Goal: Task Accomplishment & Management: Use online tool/utility

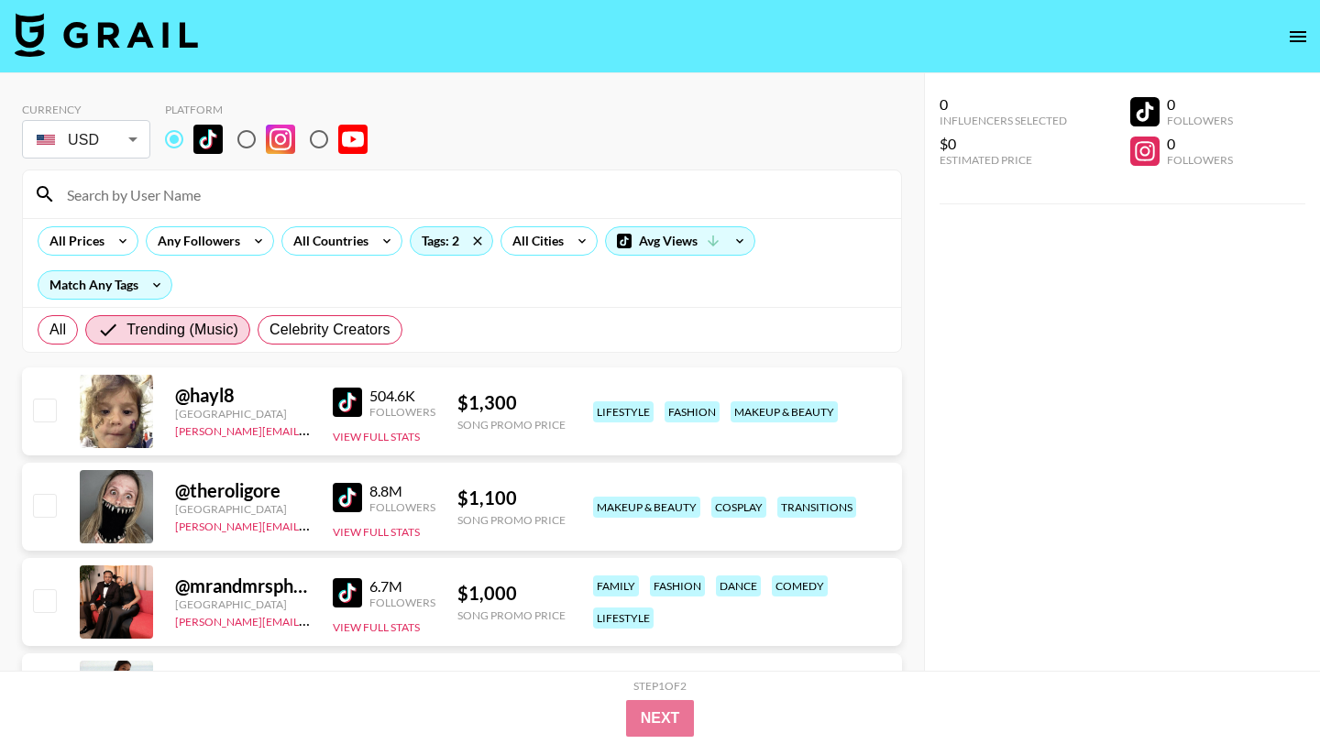
click at [146, 193] on input at bounding box center [473, 194] width 834 height 29
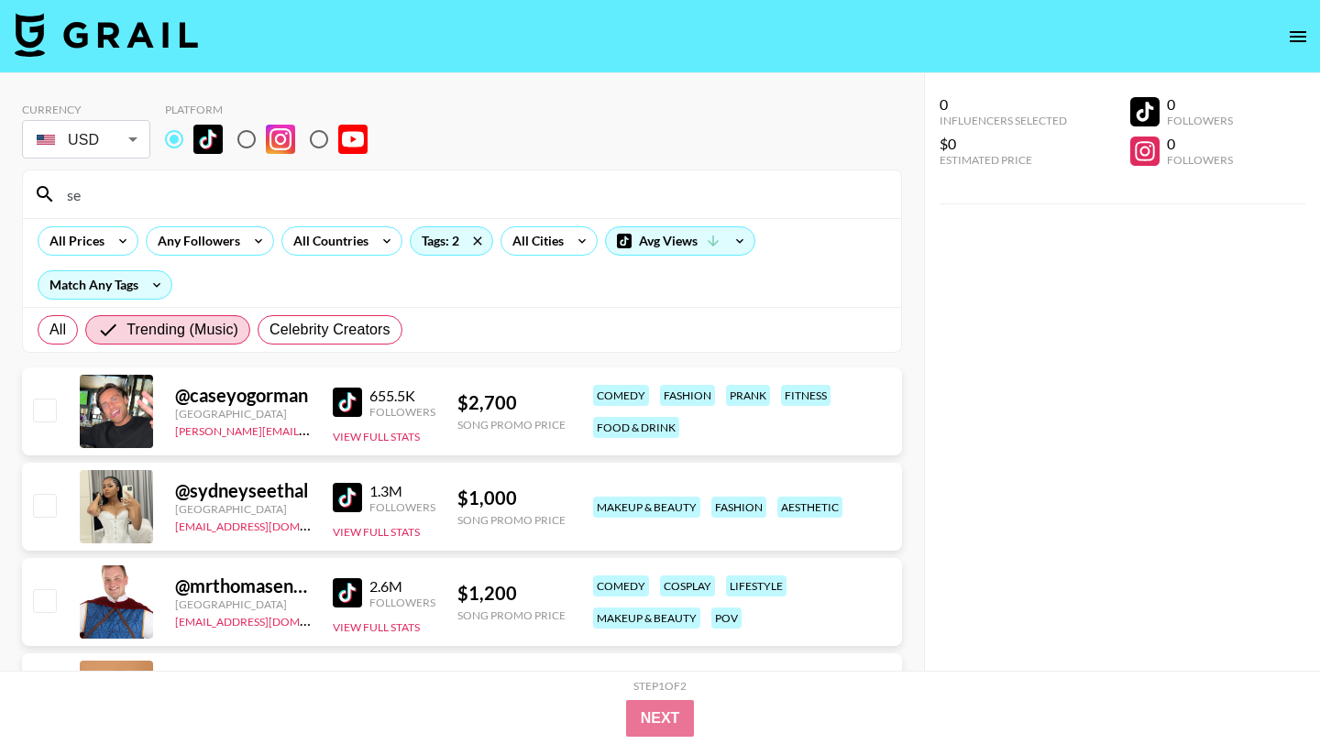
type input "s"
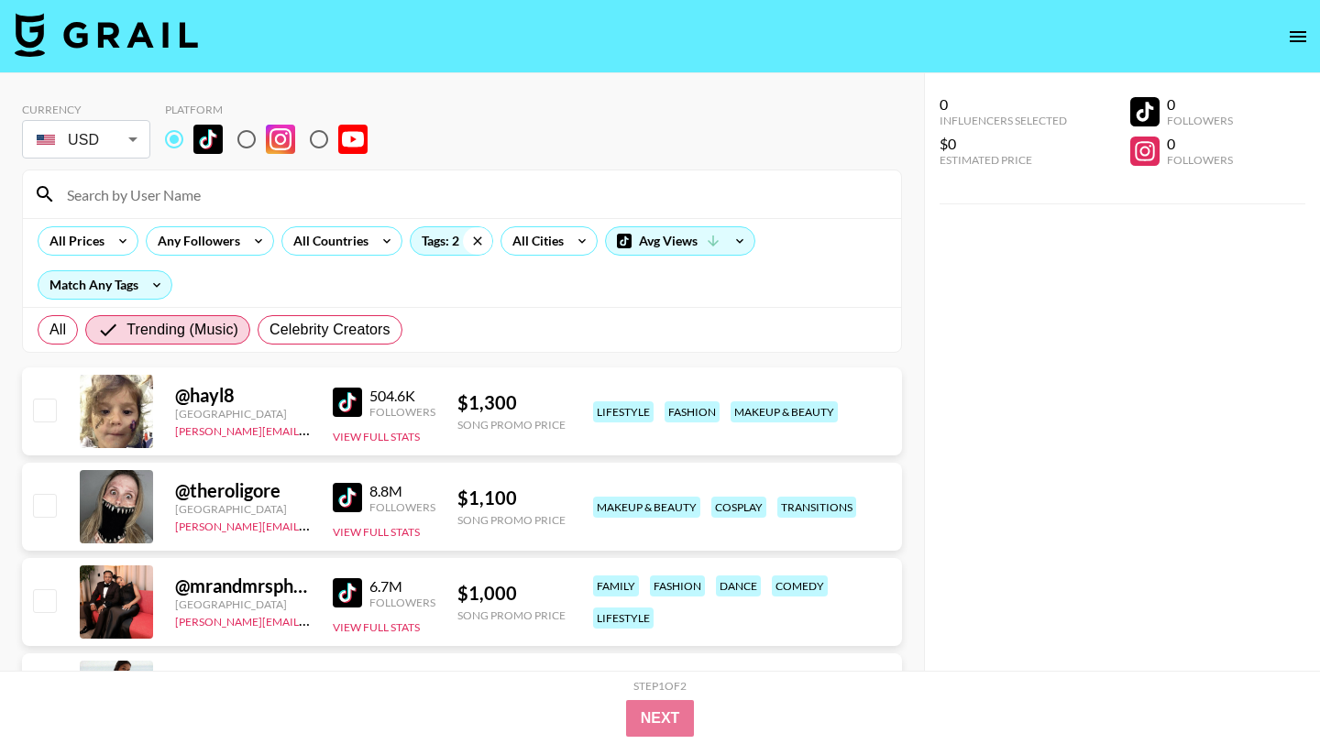
click at [477, 242] on icon at bounding box center [477, 241] width 8 height 8
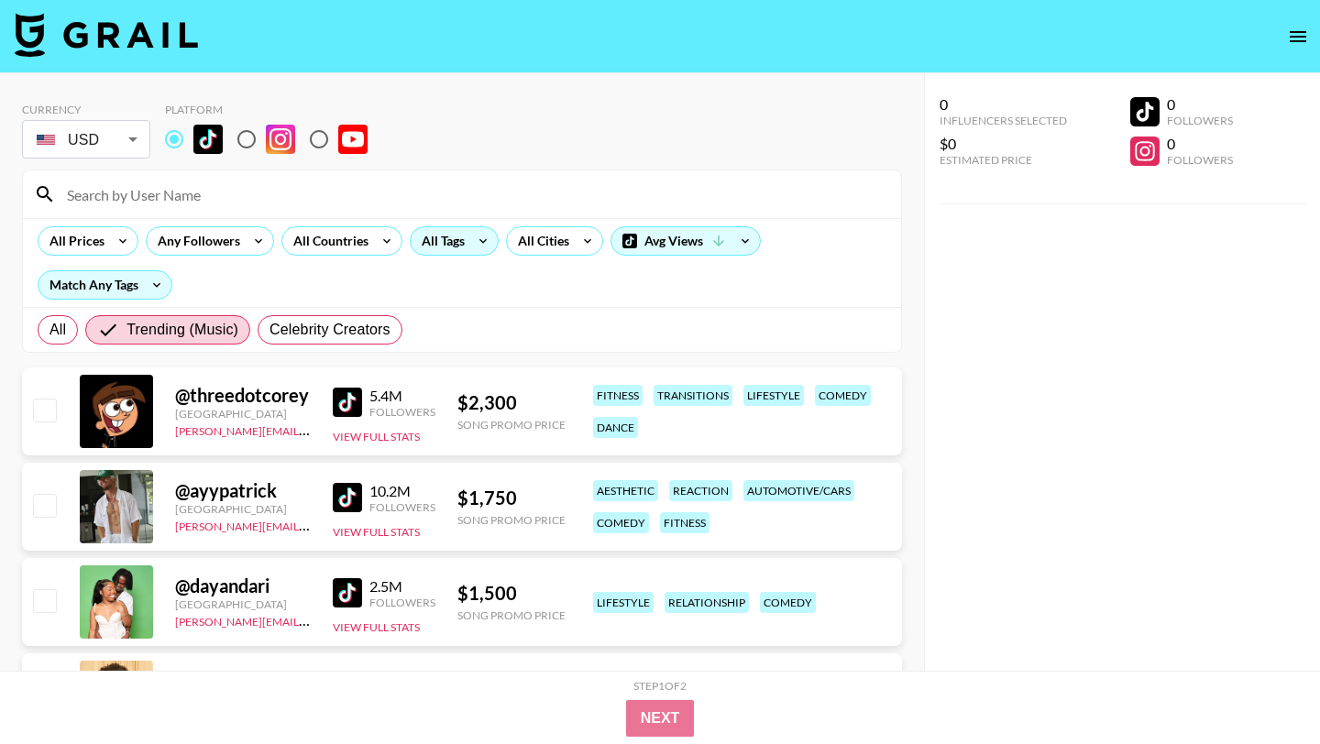
click at [123, 202] on input at bounding box center [473, 194] width 834 height 29
click at [101, 191] on input at bounding box center [473, 194] width 834 height 29
paste input "sereinsilvers"
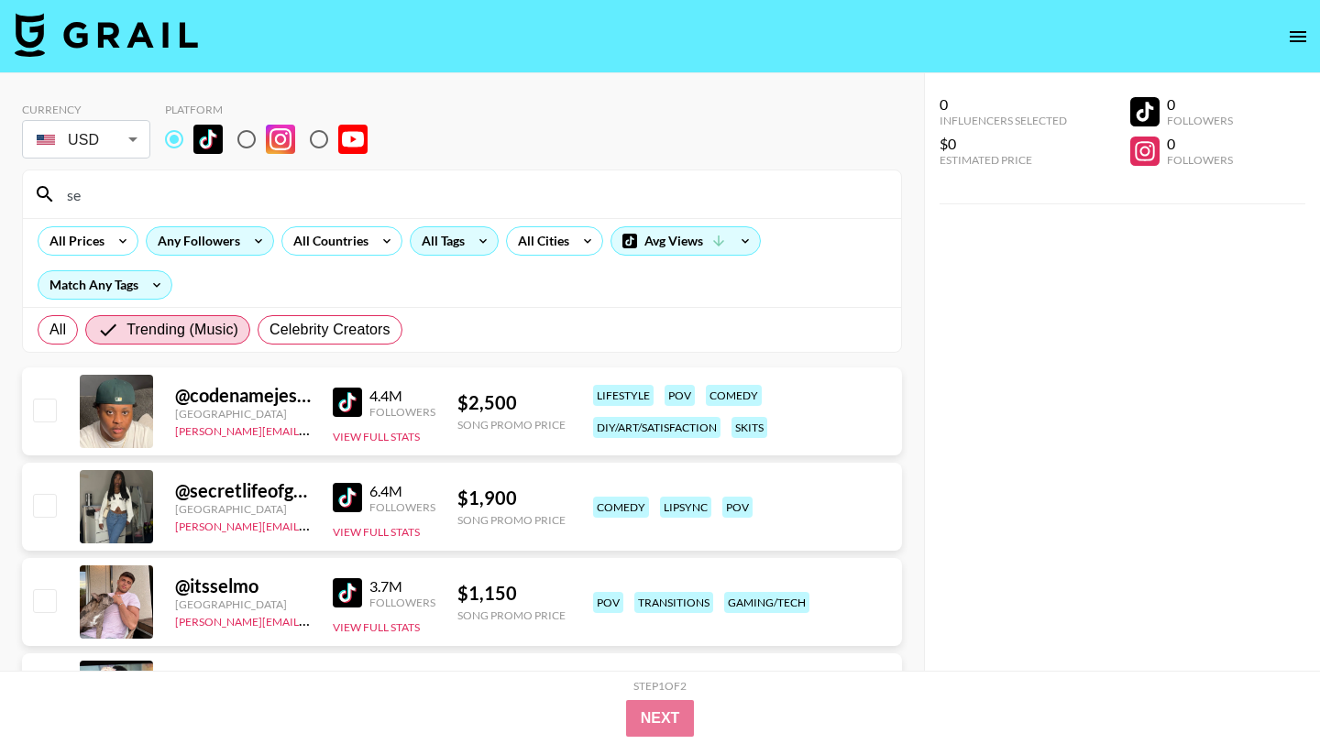
type input "s"
